Goal: Subscribe to service/newsletter

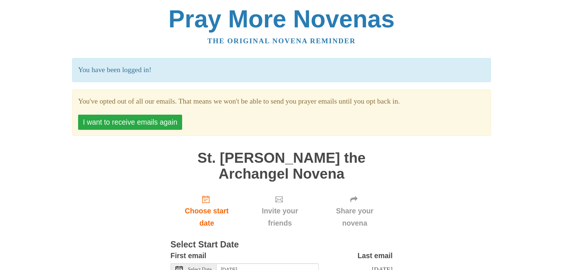
click at [135, 120] on button "I want to receive emails again" at bounding box center [130, 122] width 104 height 15
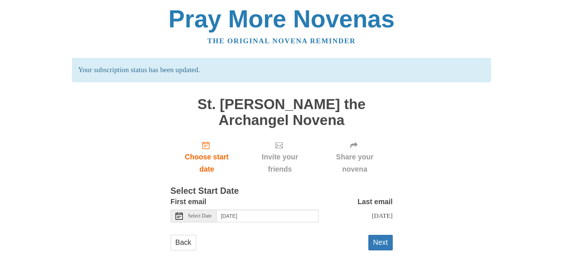
scroll to position [8, 0]
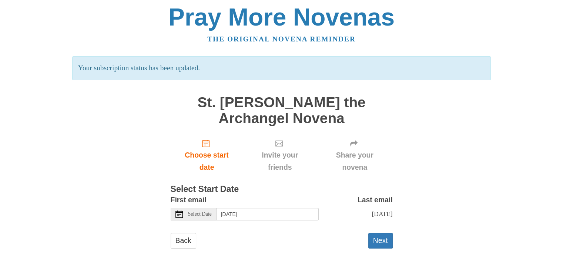
click at [201, 212] on span "Select Date" at bounding box center [200, 214] width 24 height 5
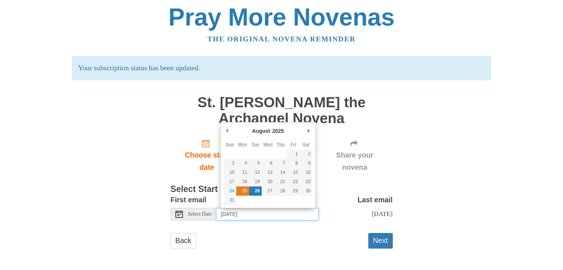
type input "Monday, August 25th"
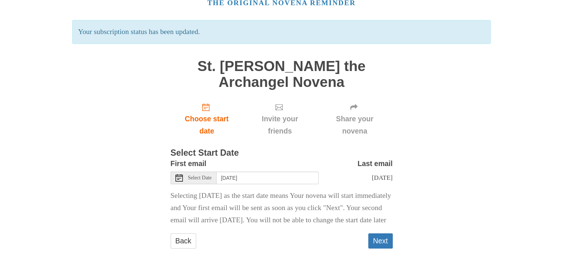
scroll to position [48, 0]
click at [382, 245] on button "Next" at bounding box center [380, 241] width 24 height 15
